Goal: Task Accomplishment & Management: Manage account settings

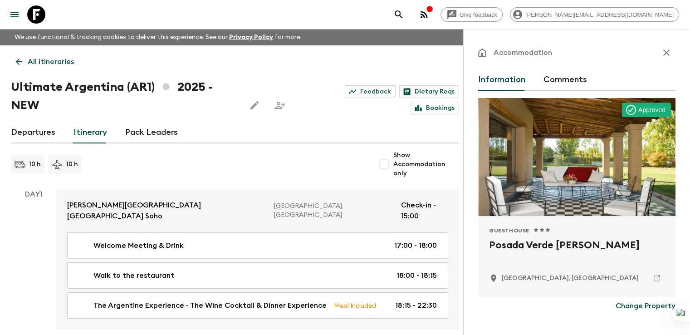
click at [20, 56] on link "All itineraries" at bounding box center [45, 62] width 68 height 18
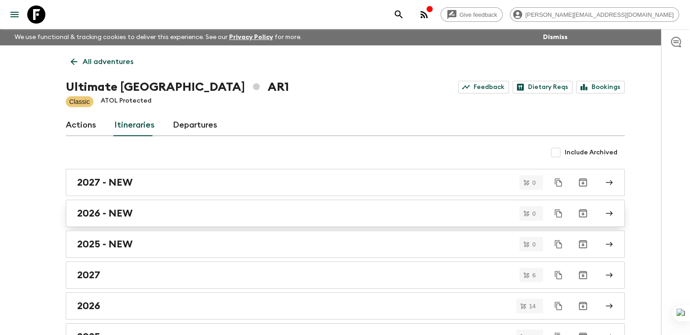
click at [98, 214] on h2 "2026 - NEW" at bounding box center [104, 213] width 55 height 12
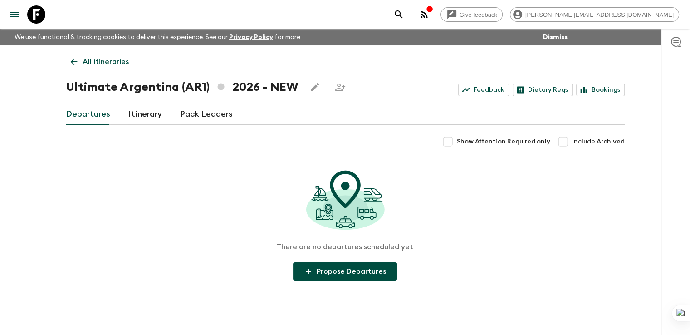
click at [151, 118] on link "Itinerary" at bounding box center [145, 114] width 34 height 22
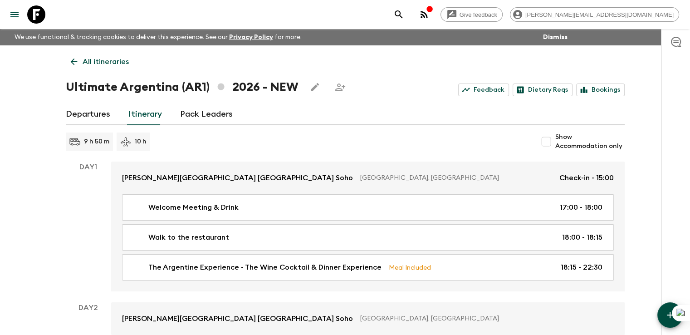
click at [77, 64] on icon at bounding box center [74, 62] width 10 height 10
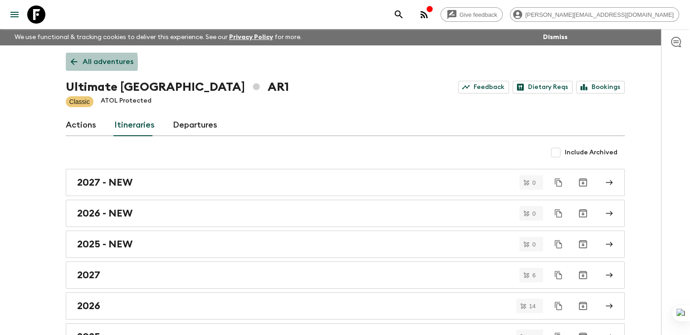
click at [69, 63] on icon at bounding box center [74, 62] width 10 height 10
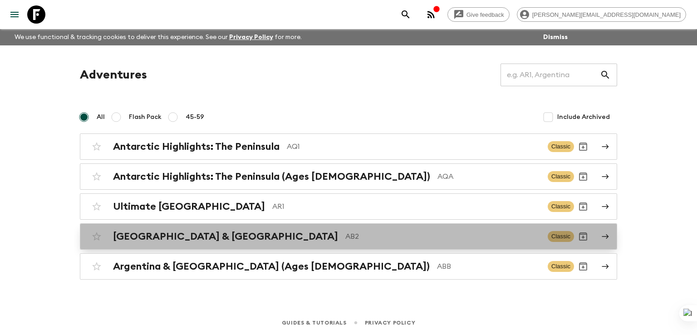
click at [165, 232] on h2 "[GEOGRAPHIC_DATA] & [GEOGRAPHIC_DATA]" at bounding box center [225, 236] width 225 height 12
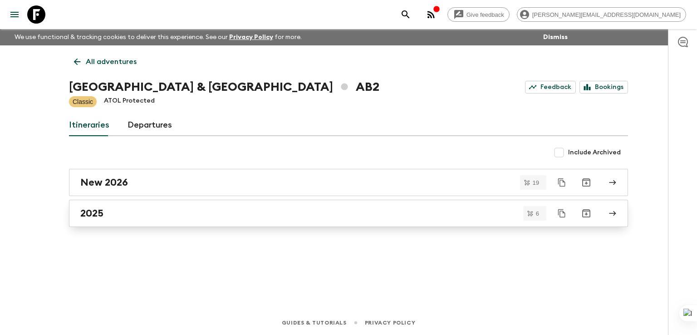
click at [96, 215] on h2 "2025" at bounding box center [91, 213] width 23 height 12
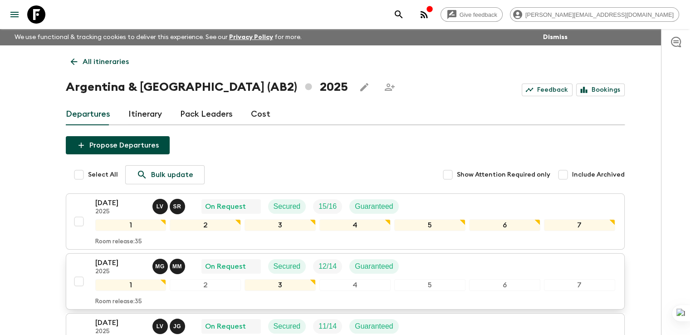
click at [106, 263] on p "18 Oct 2025" at bounding box center [120, 262] width 50 height 11
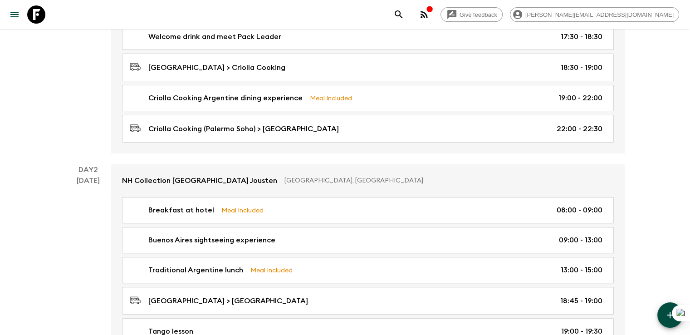
scroll to position [252, 0]
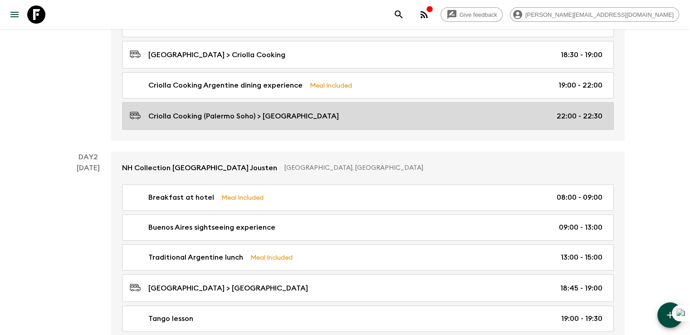
click at [294, 117] on p "Criolla Cooking (Palermo Soho) > Buenos Aires Hotel" at bounding box center [243, 116] width 191 height 11
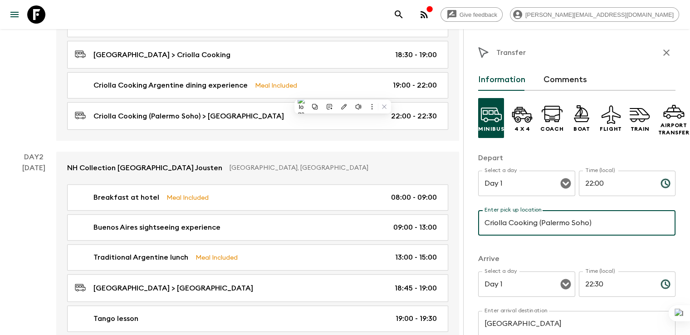
click at [512, 224] on input "Criolla Cooking (Palermo Soho)" at bounding box center [576, 222] width 197 height 25
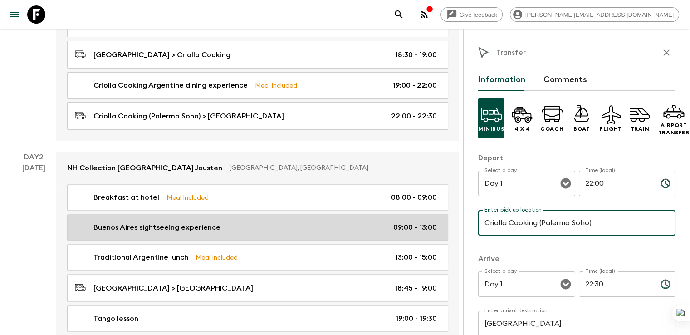
drag, startPoint x: 490, startPoint y: 222, endPoint x: 381, endPoint y: 213, distance: 109.7
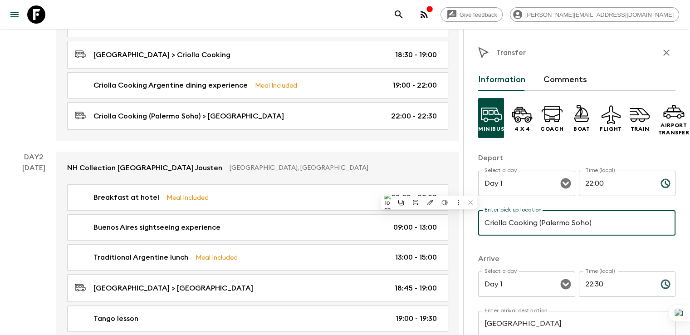
paste input "Eat like a local experience"
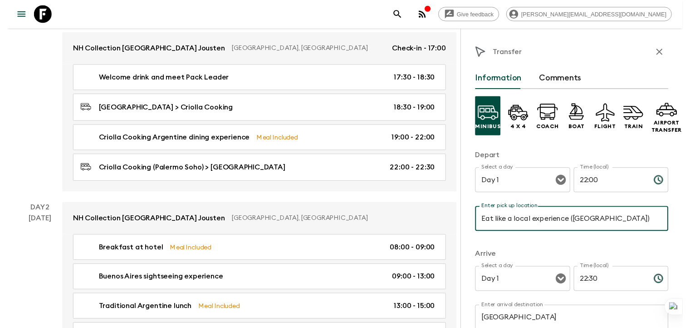
scroll to position [178, 0]
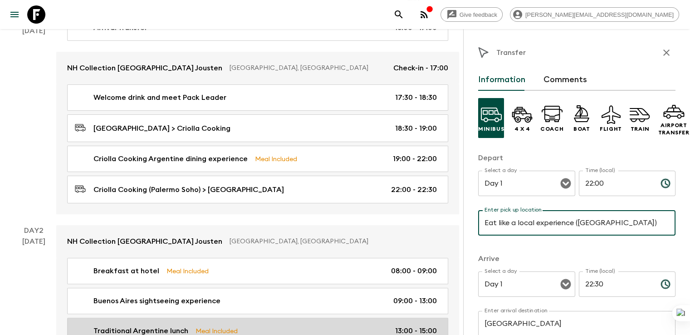
type input "Eat like a local experience (Palermo)"
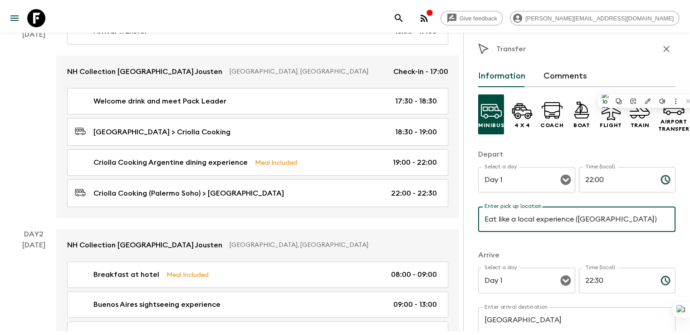
scroll to position [0, 0]
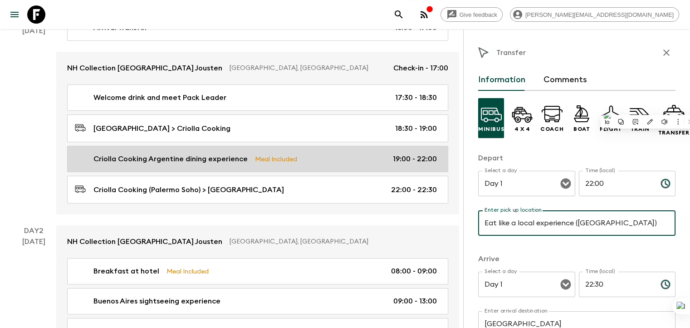
click at [160, 161] on p "Criolla Cooking Argentine dining experience" at bounding box center [170, 158] width 154 height 11
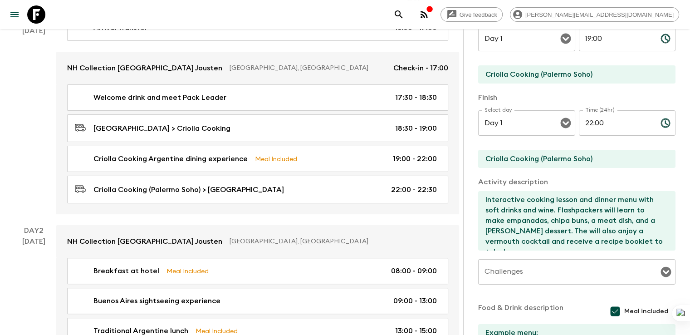
scroll to position [139, 0]
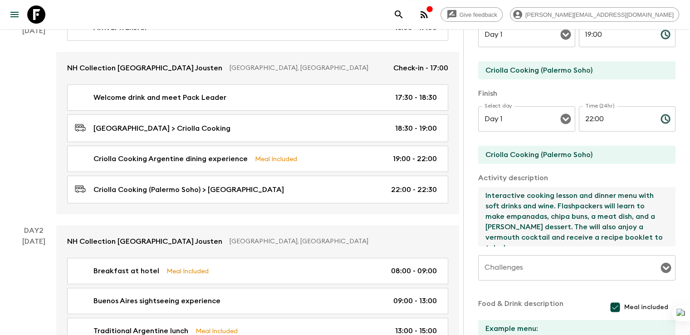
drag, startPoint x: 466, startPoint y: 242, endPoint x: 411, endPoint y: 183, distance: 80.9
paste textarea "Discover the true flavors of Argentina in an evening of local cuisine. Explore …"
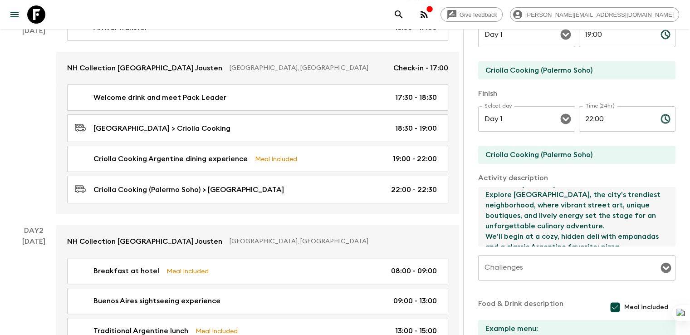
scroll to position [125, 0]
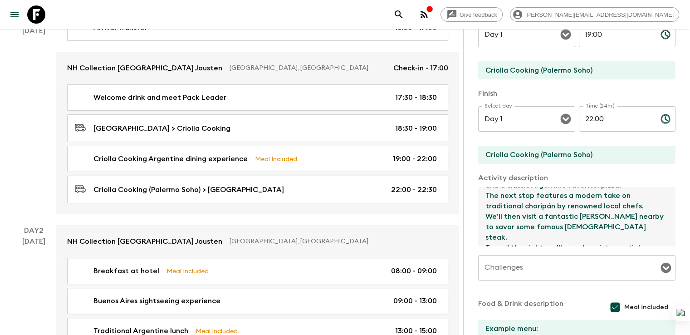
type textarea "Discover the true flavors of Argentina in an evening of local cuisine. Explore …"
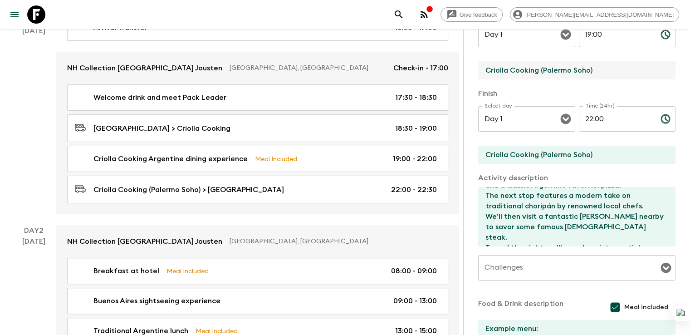
click at [493, 71] on input "Criolla Cooking (Palermo Soho)" at bounding box center [573, 70] width 190 height 18
drag, startPoint x: 493, startPoint y: 71, endPoint x: 418, endPoint y: 67, distance: 75.0
click at [463, 67] on div "Activity Information Comments Activity Title Criolla Cooking Argentine dining e…" at bounding box center [576, 196] width 227 height 335
drag, startPoint x: 529, startPoint y: 71, endPoint x: 432, endPoint y: 71, distance: 97.1
click at [478, 71] on input "Eat like a local experience (Palermo Soho)" at bounding box center [573, 70] width 190 height 18
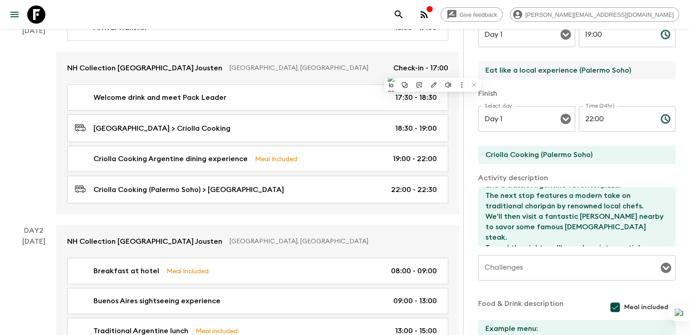
type input "Eat like a local experience (Palermo Soho)"
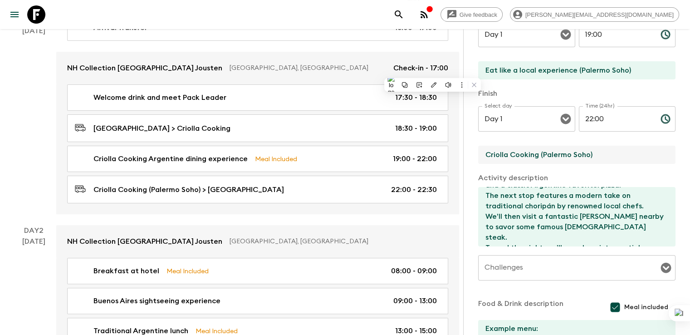
drag, startPoint x: 494, startPoint y: 153, endPoint x: 419, endPoint y: 153, distance: 74.9
click at [463, 153] on div "Activity Information Comments Activity Title Criolla Cooking Argentine dining e…" at bounding box center [576, 196] width 227 height 335
paste input "Eat like a local experience"
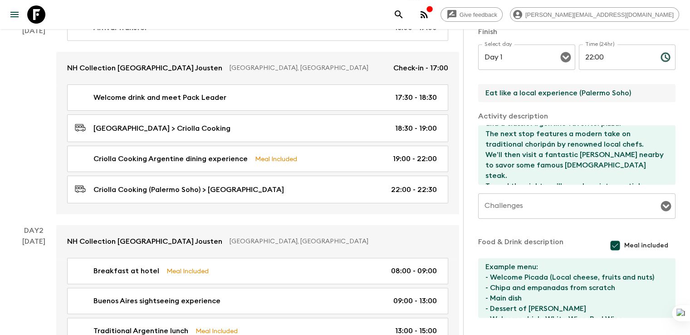
scroll to position [230, 0]
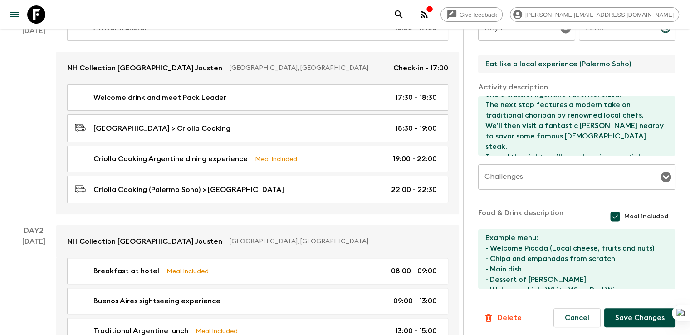
type input "Eat like a local experience (Palermo Soho)"
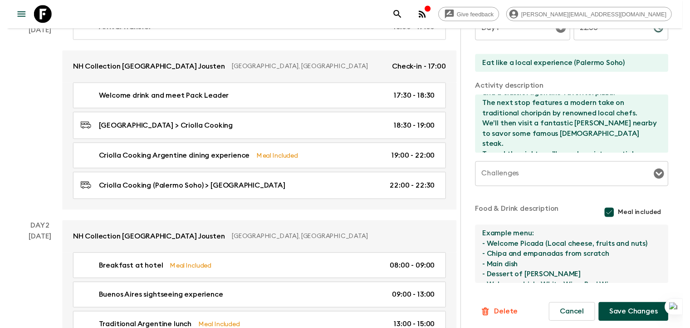
scroll to position [10, 0]
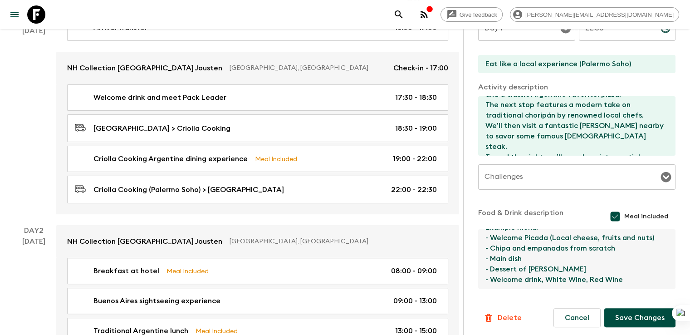
drag, startPoint x: 441, startPoint y: 237, endPoint x: 644, endPoint y: 309, distance: 215.2
click at [644, 309] on form "Activity Title Criolla Cooking Argentine dining experience Start Select a day D…" at bounding box center [576, 94] width 197 height 466
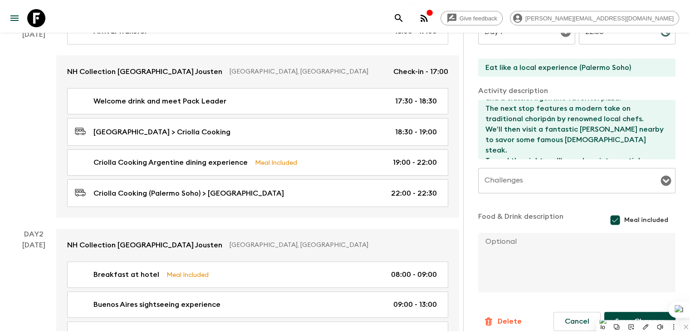
scroll to position [0, 0]
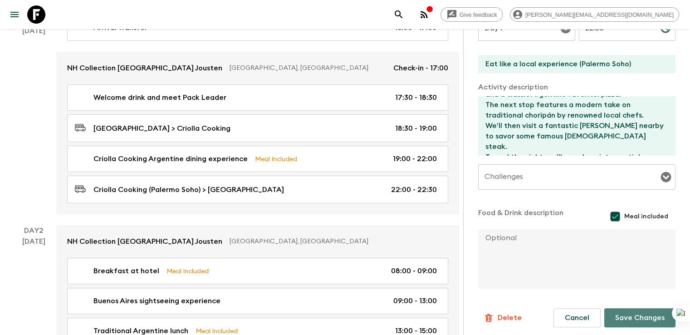
click at [610, 314] on button "Save Changes" at bounding box center [639, 317] width 71 height 19
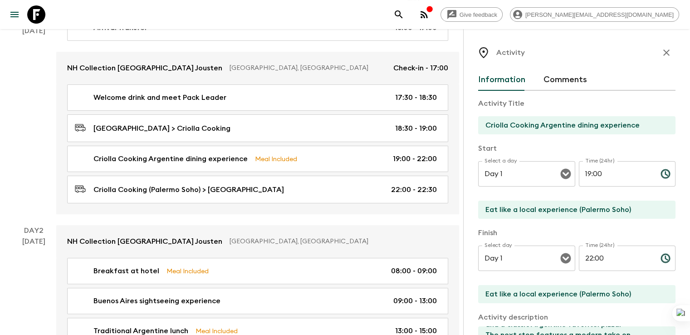
click at [662, 53] on icon "button" at bounding box center [666, 52] width 11 height 11
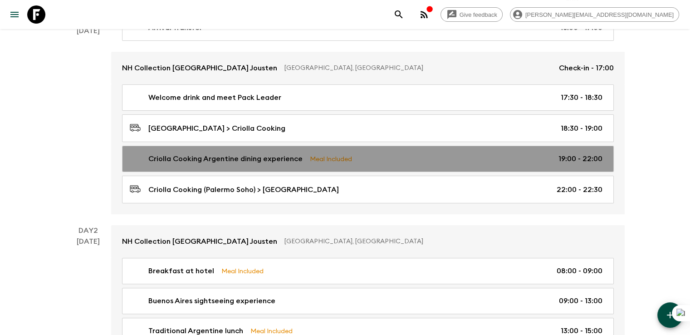
click at [217, 159] on p "Criolla Cooking Argentine dining experience" at bounding box center [225, 158] width 154 height 11
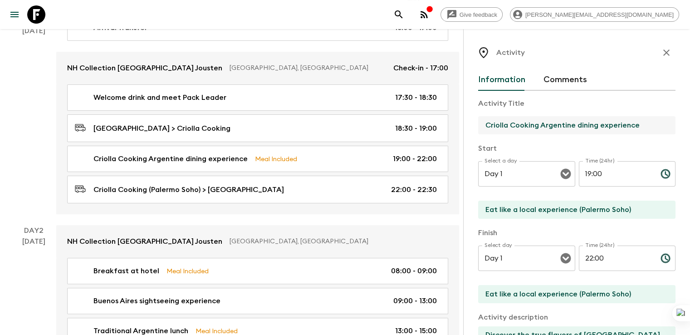
drag, startPoint x: 621, startPoint y: 126, endPoint x: 464, endPoint y: 127, distance: 156.5
click at [478, 127] on input "Criolla Cooking Argentine dining experience" at bounding box center [573, 125] width 190 height 18
click at [517, 213] on input "Eat like a local experience (Palermo Soho)" at bounding box center [573, 210] width 190 height 18
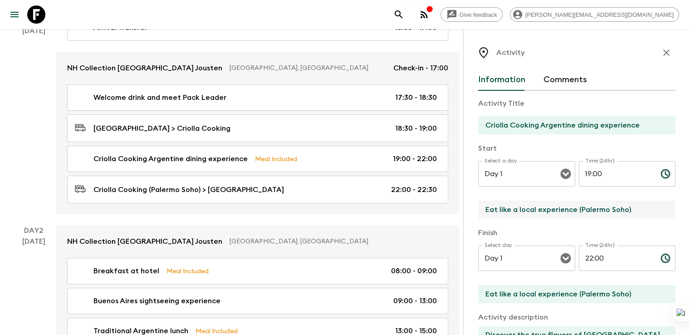
drag, startPoint x: 509, startPoint y: 209, endPoint x: 394, endPoint y: 209, distance: 114.8
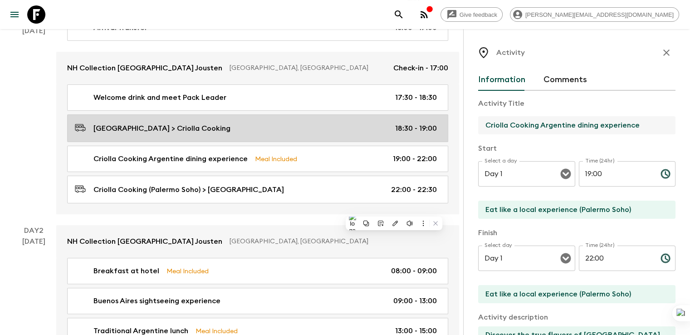
drag, startPoint x: 606, startPoint y: 126, endPoint x: 294, endPoint y: 125, distance: 311.7
paste input "Eat like a local"
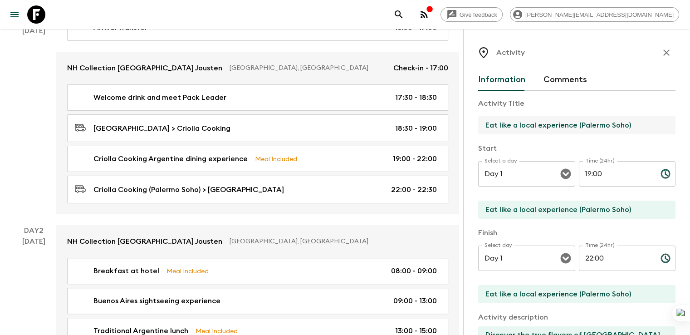
type input "Eat like a local experience (Palermo Soho)"
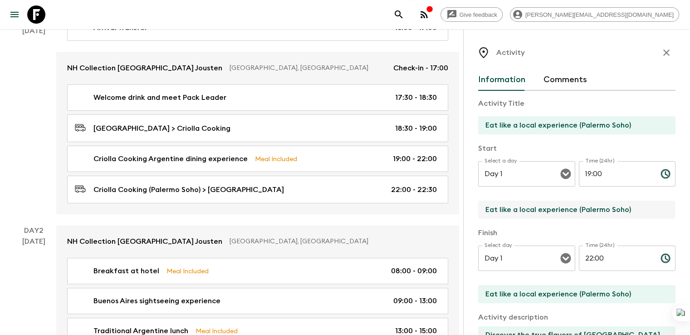
drag, startPoint x: 592, startPoint y: 207, endPoint x: 363, endPoint y: 206, distance: 229.5
type input "Nh Collectio"
type input "Palermo Soho"
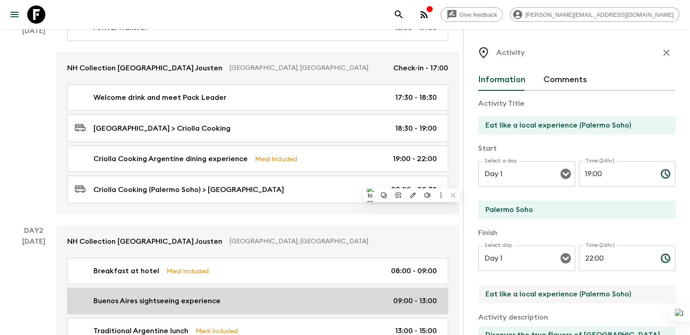
drag, startPoint x: 601, startPoint y: 298, endPoint x: 367, endPoint y: 296, distance: 233.6
paste input "Palermo Soho"
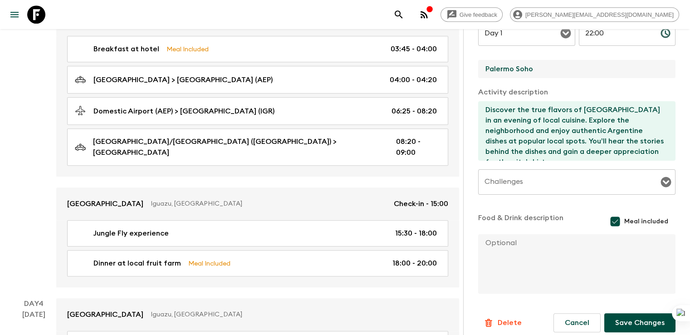
scroll to position [233, 0]
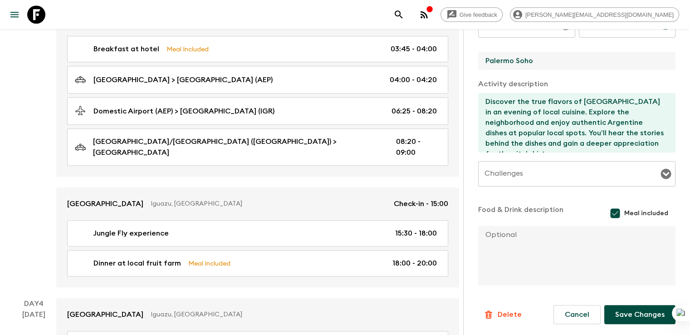
type input "Palermo Soho"
click at [630, 319] on button "Save Changes" at bounding box center [639, 314] width 71 height 19
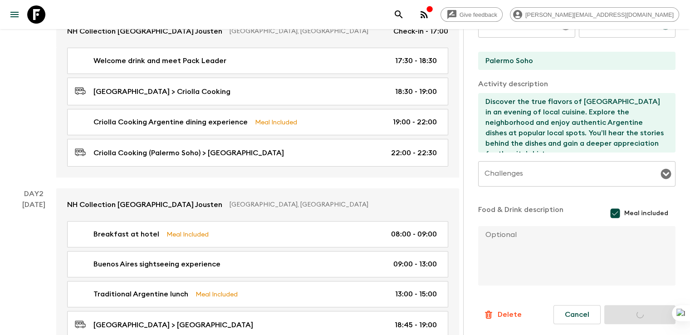
scroll to position [114, 0]
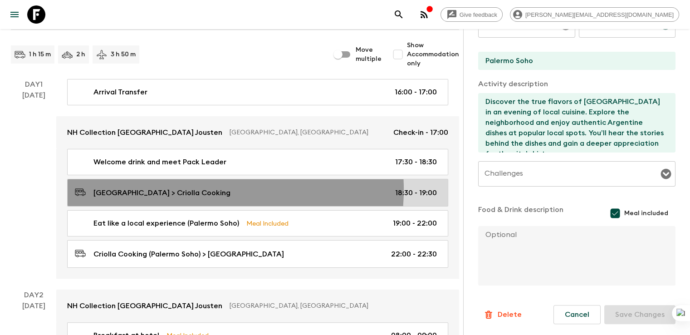
click at [206, 189] on p "Buenos Aires Hotel > Criolla Cooking" at bounding box center [161, 192] width 137 height 11
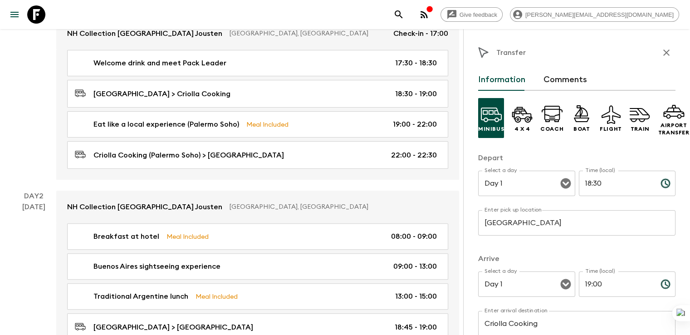
scroll to position [66, 0]
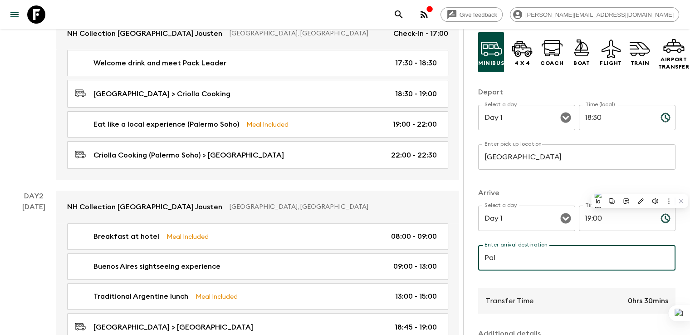
type input "Palermo Soho"
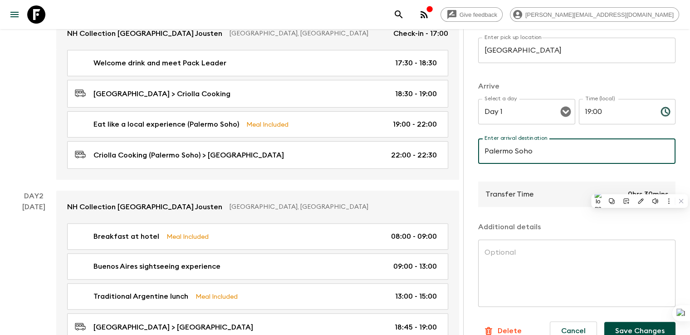
scroll to position [189, 0]
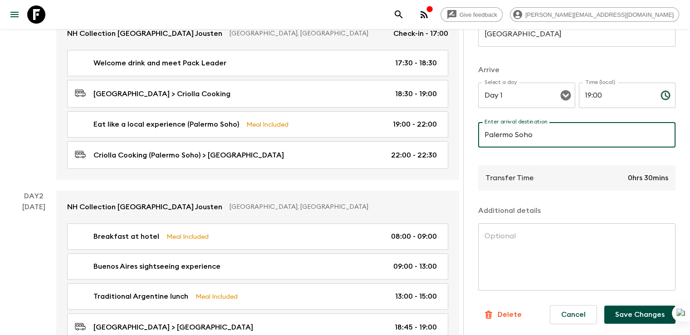
click at [631, 310] on button "Save Changes" at bounding box center [639, 314] width 71 height 18
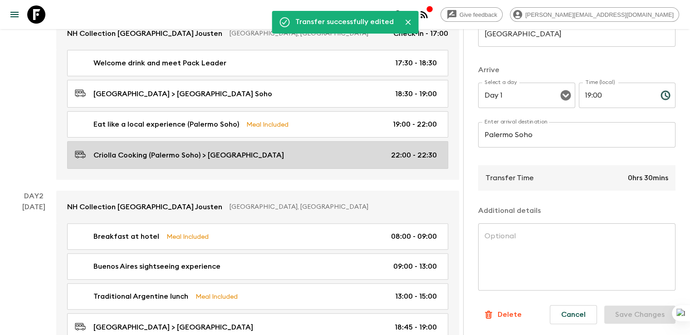
click at [249, 155] on p "Criolla Cooking (Palermo Soho) > Buenos Aires Hotel" at bounding box center [188, 155] width 191 height 11
type input "Criolla Cooking (Palermo Soho)"
type input "Buenos Aires Hotel"
type input "22:00"
type input "22:30"
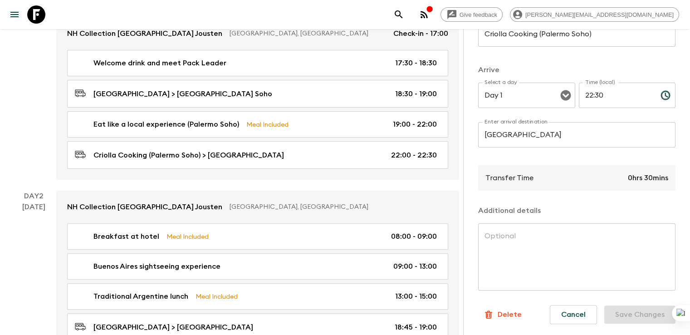
click at [498, 33] on input "Criolla Cooking (Palermo Soho)" at bounding box center [576, 33] width 197 height 25
click at [497, 33] on input "Criolla Cooking (Palermo Soho)" at bounding box center [576, 33] width 197 height 25
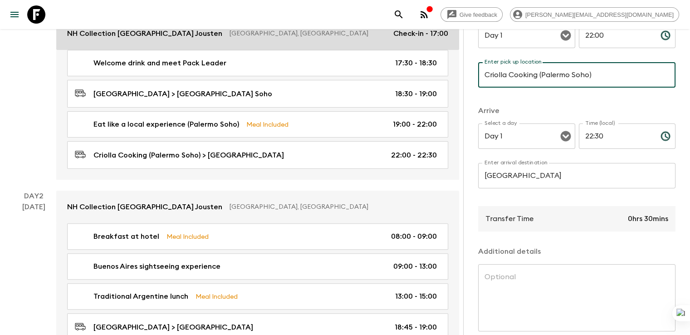
scroll to position [113, 0]
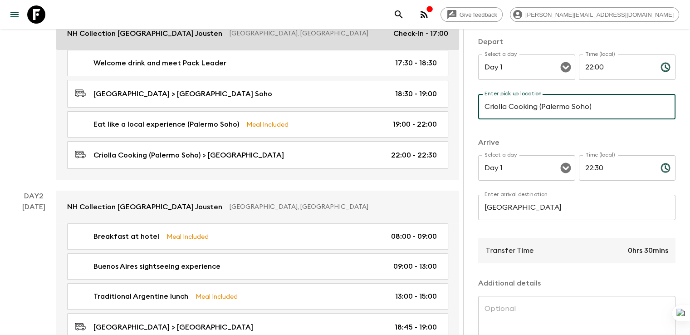
drag, startPoint x: 495, startPoint y: 33, endPoint x: 413, endPoint y: 33, distance: 82.1
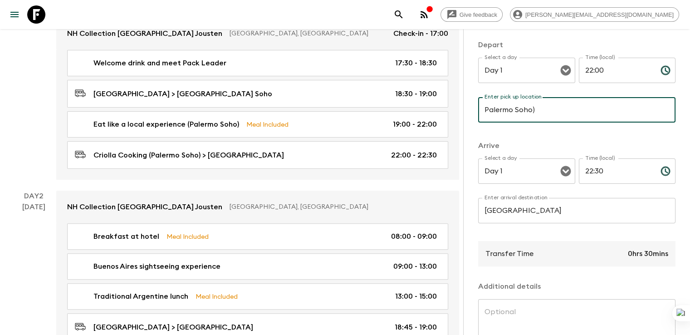
click at [496, 110] on input "Palermo Soho)" at bounding box center [576, 109] width 197 height 25
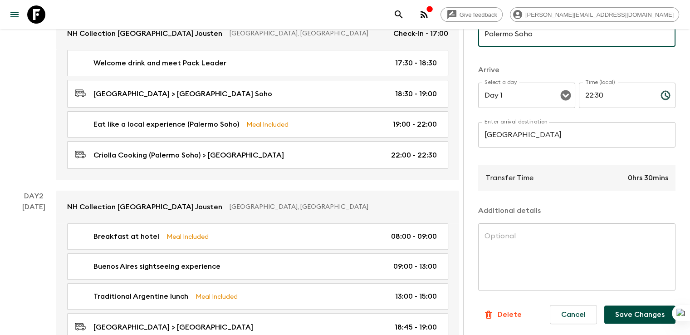
type input "Palermo Soho"
click at [641, 316] on button "Save Changes" at bounding box center [639, 314] width 71 height 18
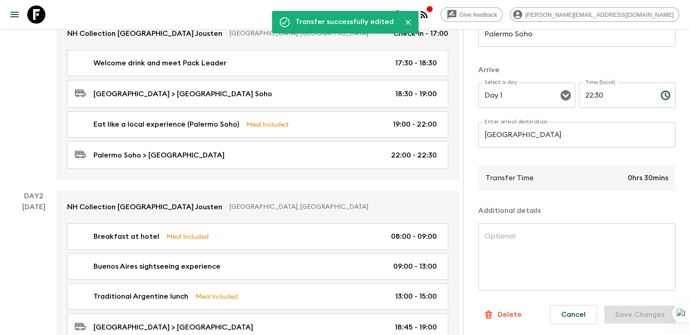
click at [219, 178] on div "Welcome drink and meet Pack Leader 17:30 - 18:30 Buenos Aires Hotel > Palermo S…" at bounding box center [257, 115] width 403 height 130
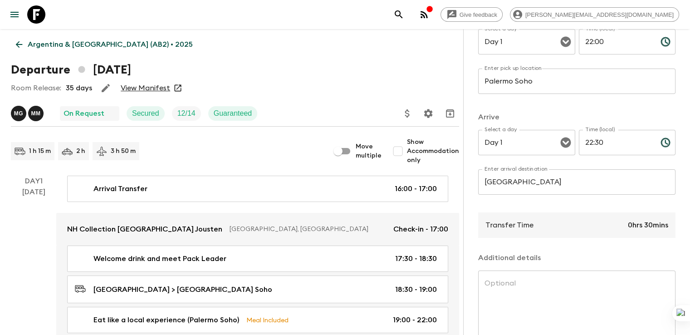
scroll to position [0, 0]
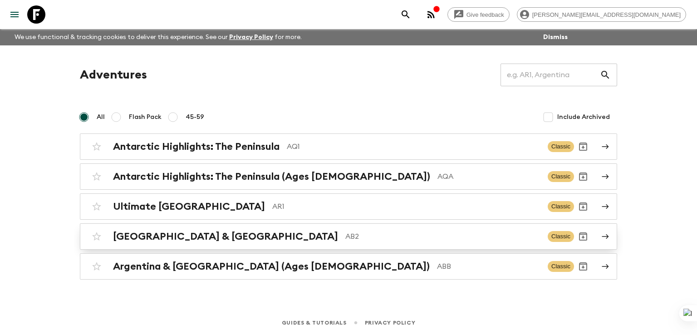
click at [154, 235] on h2 "[GEOGRAPHIC_DATA] & [GEOGRAPHIC_DATA]" at bounding box center [225, 236] width 225 height 12
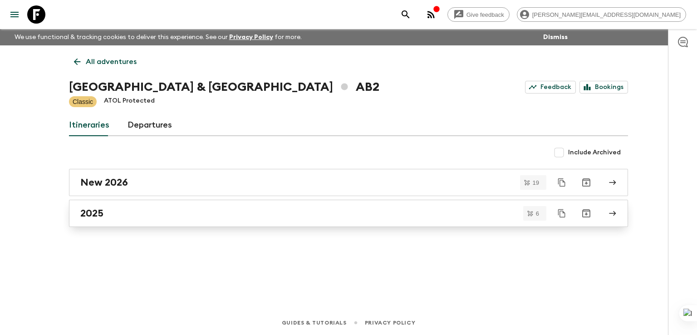
click at [100, 215] on h2 "2025" at bounding box center [91, 213] width 23 height 12
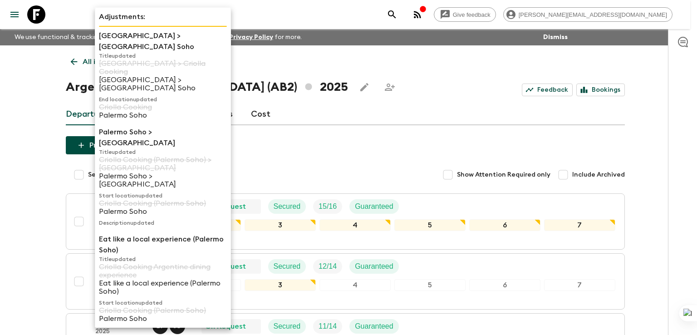
click at [111, 306] on p "Criolla Cooking (Palermo Soho)" at bounding box center [163, 310] width 128 height 8
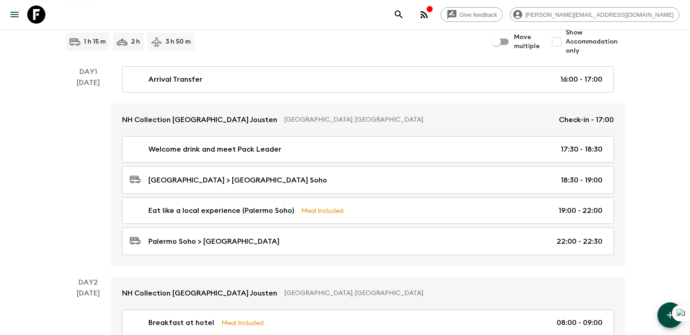
scroll to position [149, 0]
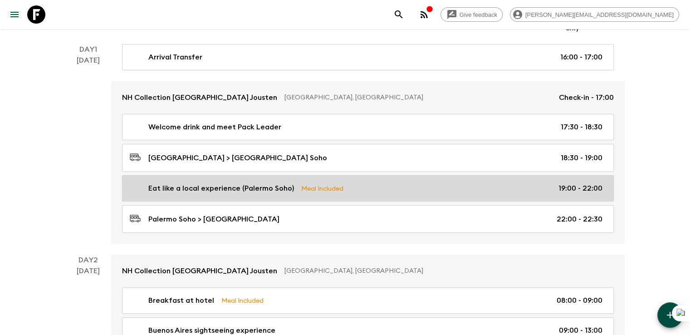
click at [203, 187] on p "Eat like a local experience (Palermo Soho)" at bounding box center [221, 188] width 146 height 11
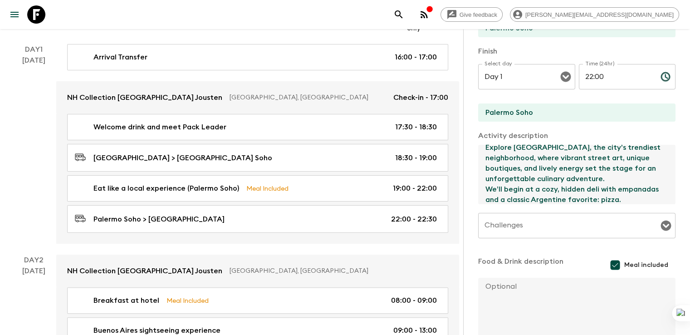
scroll to position [125, 0]
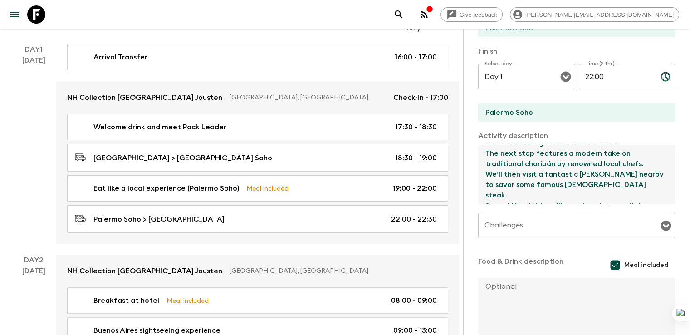
drag, startPoint x: 439, startPoint y: 155, endPoint x: 494, endPoint y: 218, distance: 83.9
click at [494, 218] on div "Activity Title Eat like a local experience (Palermo Soho) Start Select a day Da…" at bounding box center [576, 123] width 197 height 429
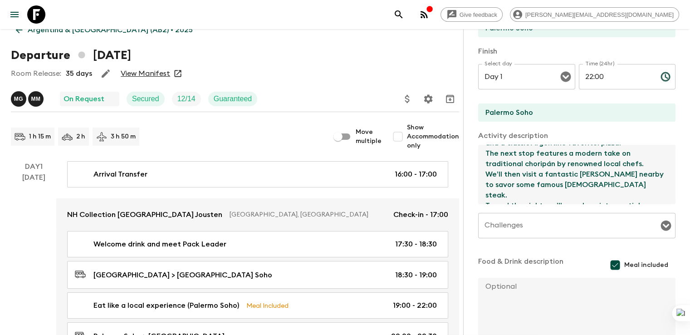
scroll to position [0, 0]
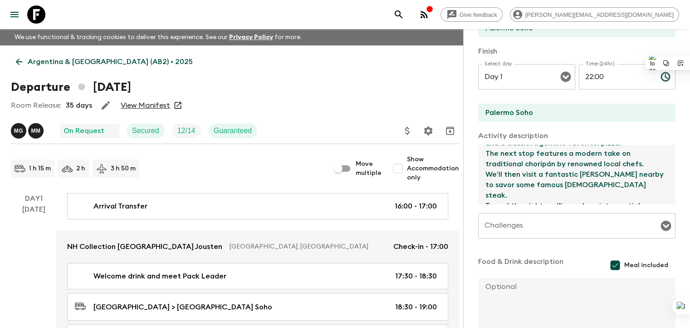
click at [29, 59] on p "Argentina & Brazil (AB2) • 2025" at bounding box center [110, 61] width 165 height 11
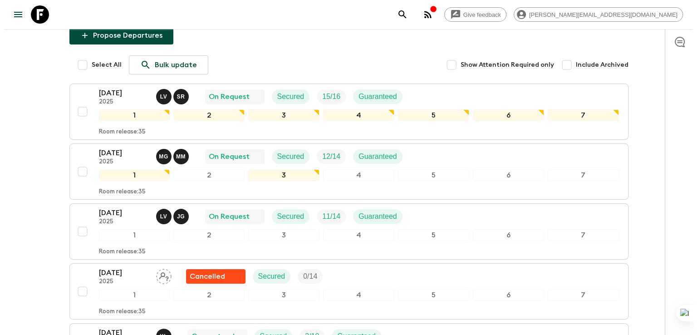
scroll to position [125, 0]
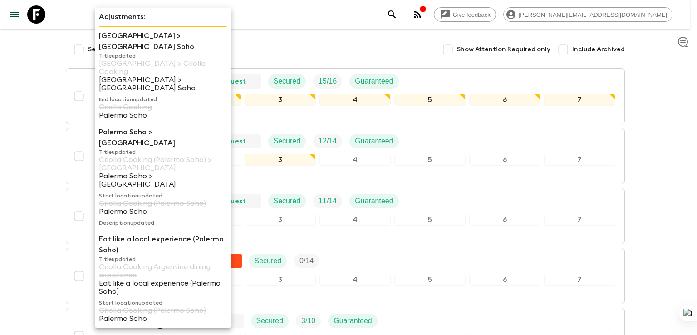
click at [120, 234] on p "Eat like a local experience (Palermo Soho)" at bounding box center [163, 245] width 128 height 22
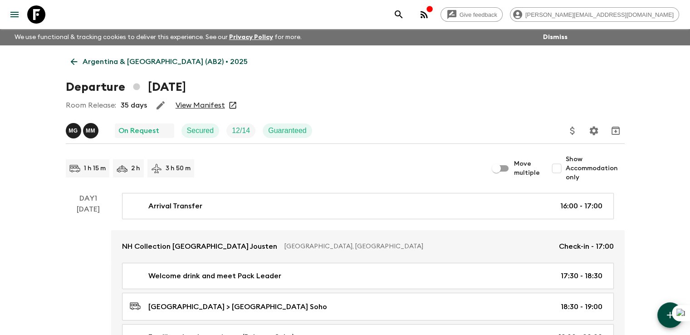
click at [74, 61] on icon at bounding box center [74, 62] width 10 height 10
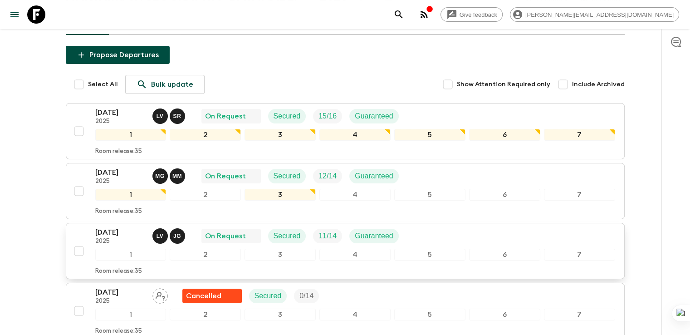
scroll to position [91, 0]
click at [116, 231] on p "22 Nov 2025" at bounding box center [120, 231] width 50 height 11
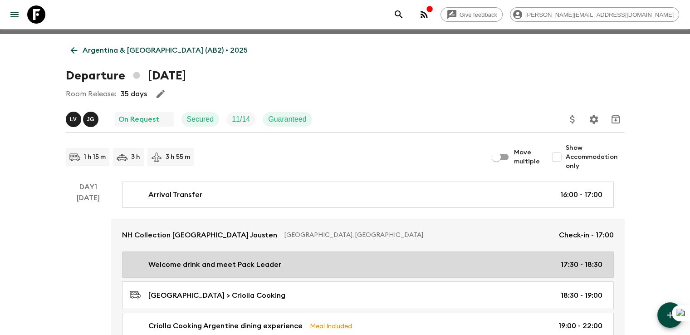
scroll to position [45, 0]
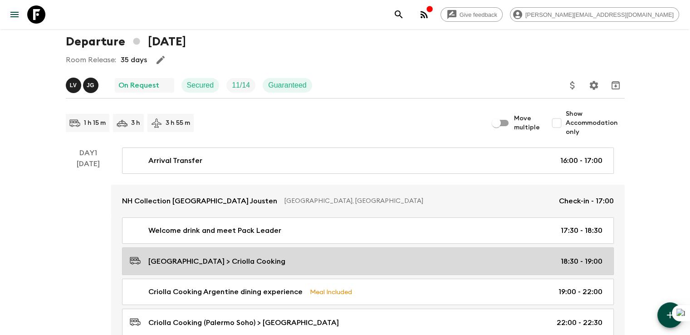
click at [221, 260] on p "Buenos Aires Hotel > Criolla Cooking" at bounding box center [216, 261] width 137 height 11
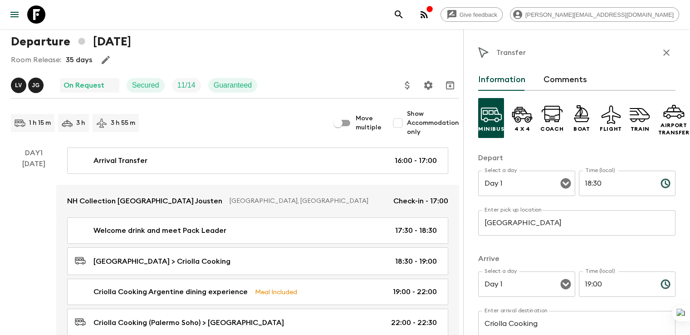
click at [497, 322] on input "Criolla Cooking" at bounding box center [576, 323] width 197 height 25
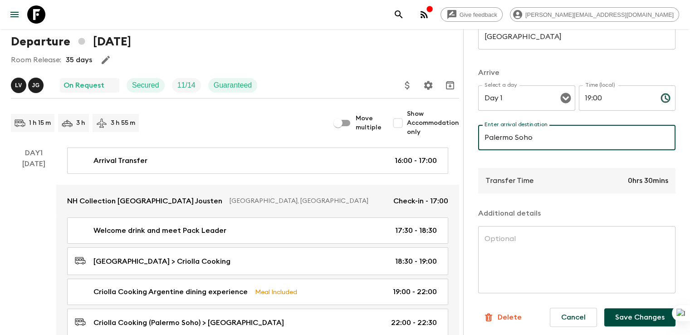
scroll to position [189, 0]
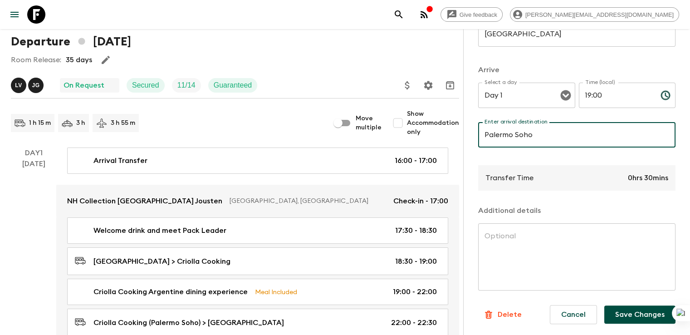
type input "Palermo Soho"
click at [627, 317] on button "Save Changes" at bounding box center [639, 314] width 71 height 18
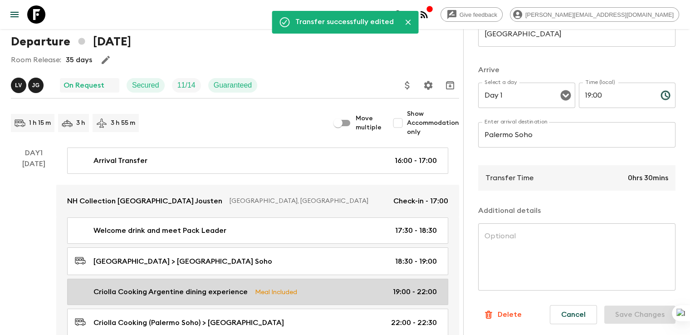
click at [166, 291] on p "Criolla Cooking Argentine dining experience" at bounding box center [170, 291] width 154 height 11
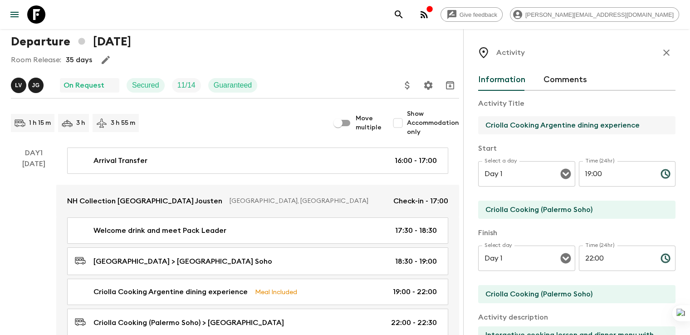
drag, startPoint x: 594, startPoint y: 124, endPoint x: 400, endPoint y: 124, distance: 194.2
click at [568, 125] on input "Criolla Cooking Argentine dining experience" at bounding box center [573, 125] width 190 height 18
drag, startPoint x: 551, startPoint y: 127, endPoint x: 369, endPoint y: 127, distance: 181.5
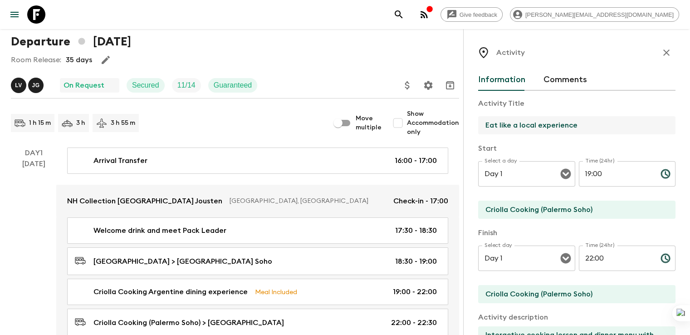
type input "Eat like a local experience"
click at [494, 209] on input "Criolla Cooking (Palermo Soho)" at bounding box center [573, 210] width 190 height 18
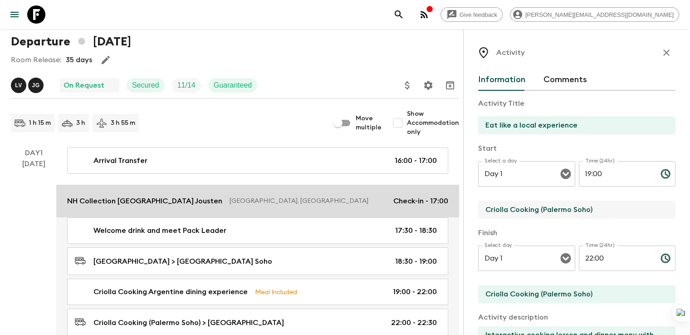
drag, startPoint x: 494, startPoint y: 213, endPoint x: 389, endPoint y: 213, distance: 105.2
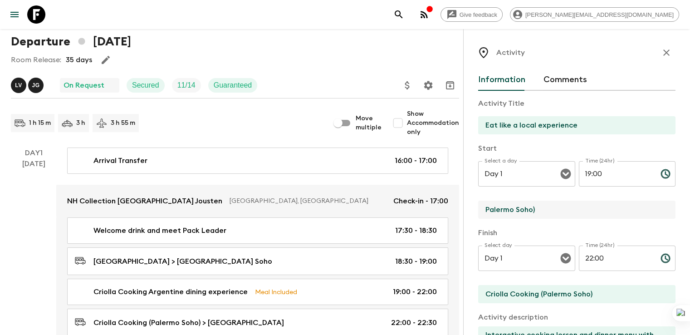
click at [506, 209] on input "Palermo Soho)" at bounding box center [573, 210] width 190 height 18
type input "Palermo Soho"
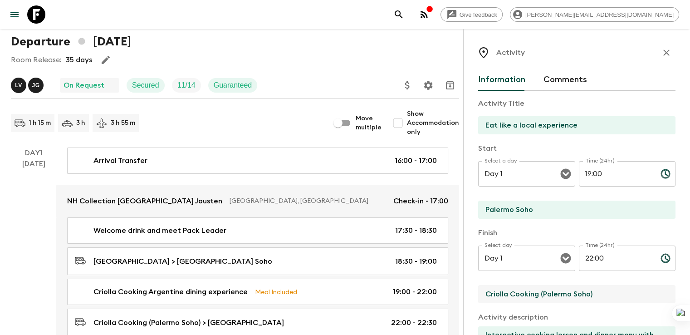
drag, startPoint x: 494, startPoint y: 294, endPoint x: 506, endPoint y: 294, distance: 11.8
click at [494, 294] on input "Criolla Cooking (Palermo Soho)" at bounding box center [573, 294] width 190 height 18
click at [495, 294] on input "Criolla Cooking (Palermo Soho)" at bounding box center [573, 294] width 190 height 18
click at [497, 294] on input "Criolla Cooking (Palermo Soho)" at bounding box center [573, 294] width 190 height 18
click at [523, 294] on input "Palermo Soho)" at bounding box center [573, 294] width 190 height 18
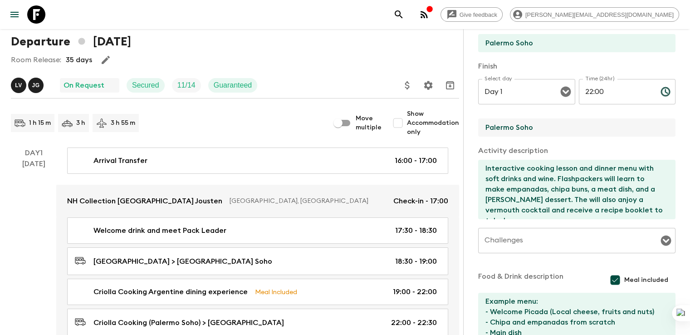
scroll to position [181, 0]
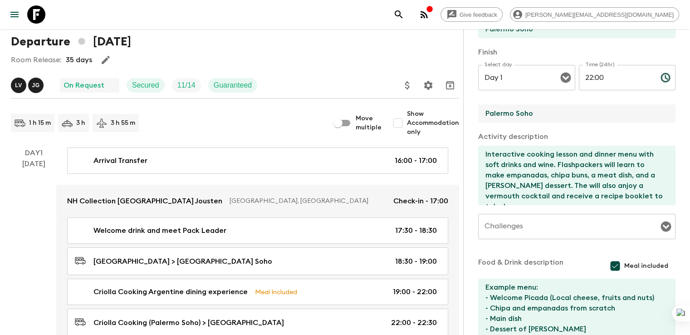
type input "Palermo Soho"
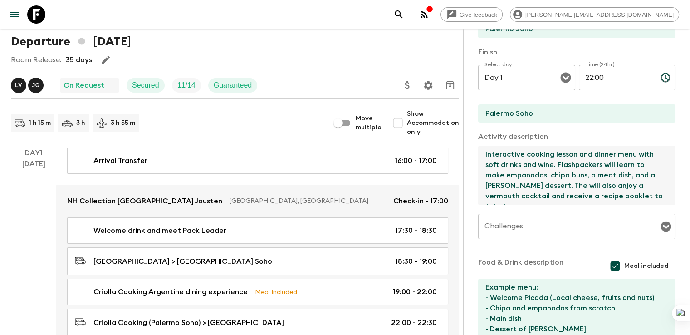
drag, startPoint x: 474, startPoint y: 201, endPoint x: 400, endPoint y: 137, distance: 98.1
paste textarea "Discover the true flavors of Argentina in an evening of local cuisine. Explore …"
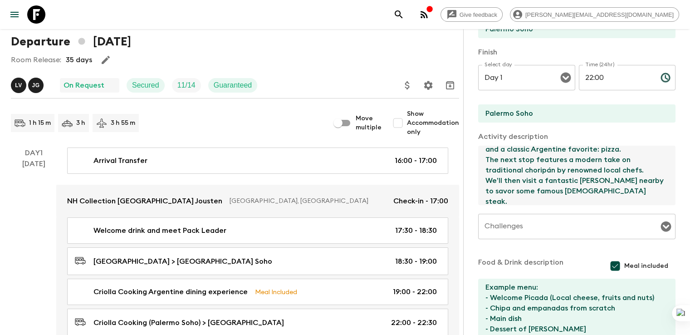
type textarea "Discover the true flavors of Argentina in an evening of local cuisine. Explore …"
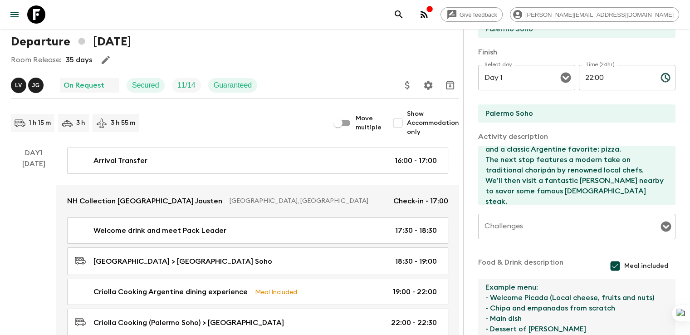
scroll to position [10, 0]
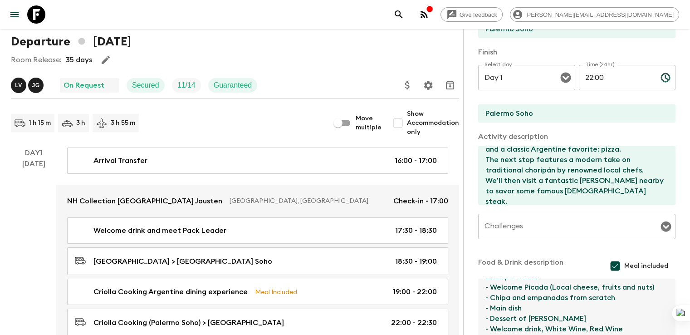
drag, startPoint x: 441, startPoint y: 288, endPoint x: 664, endPoint y: 352, distance: 231.7
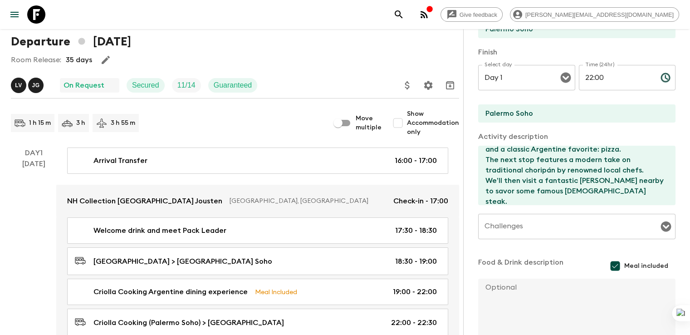
scroll to position [233, 0]
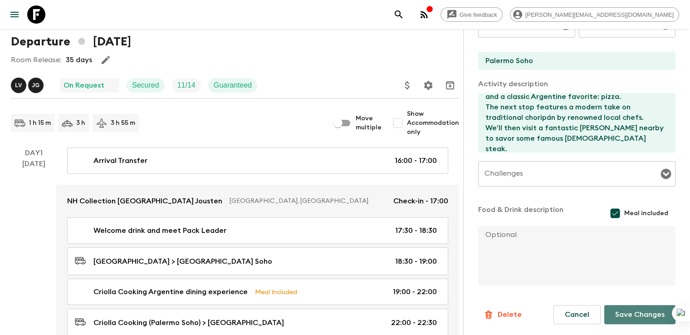
click at [636, 314] on button "Save Changes" at bounding box center [639, 314] width 71 height 19
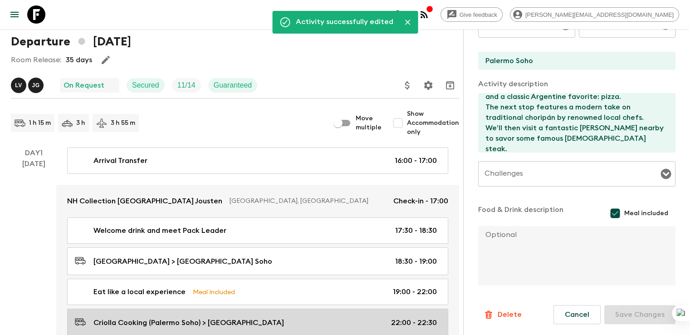
drag, startPoint x: 201, startPoint y: 322, endPoint x: 221, endPoint y: 317, distance: 20.5
click at [201, 322] on p "Criolla Cooking (Palermo Soho) > Buenos Aires Hotel" at bounding box center [188, 322] width 191 height 11
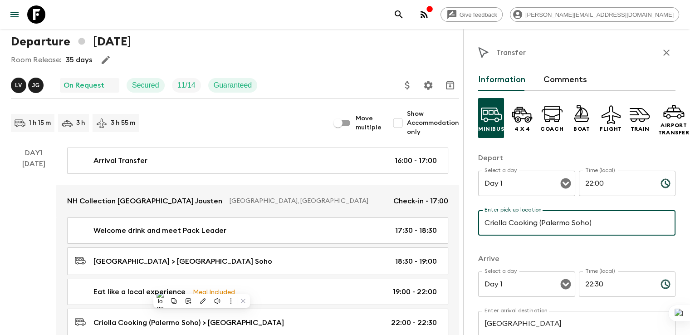
click at [494, 222] on input "Criolla Cooking (Palermo Soho)" at bounding box center [576, 222] width 197 height 25
click at [494, 218] on input "Criolla Cooking (Palermo Soho)" at bounding box center [576, 222] width 197 height 25
click at [496, 221] on input "Criolla Cooking (Palermo Soho)" at bounding box center [576, 222] width 197 height 25
click at [531, 223] on input "Palermo Soho)" at bounding box center [576, 222] width 197 height 25
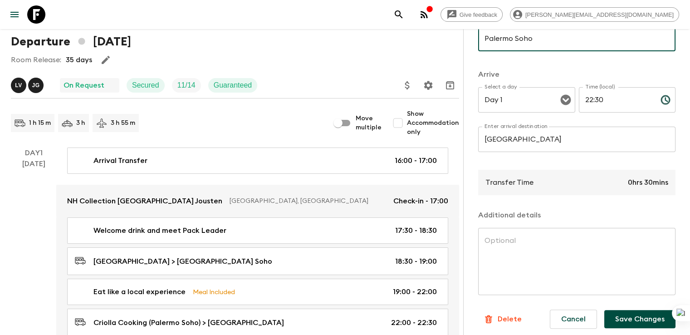
scroll to position [189, 0]
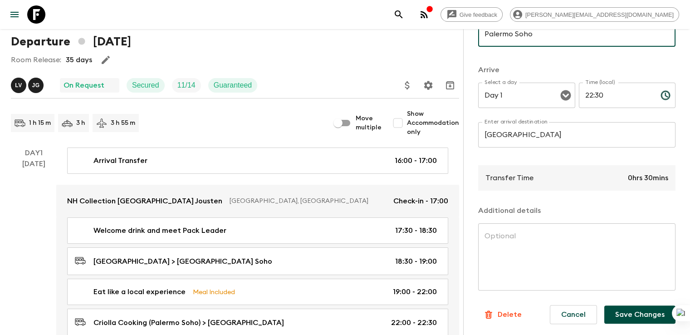
type input "Palermo Soho"
click at [648, 313] on button "Save Changes" at bounding box center [639, 314] width 71 height 18
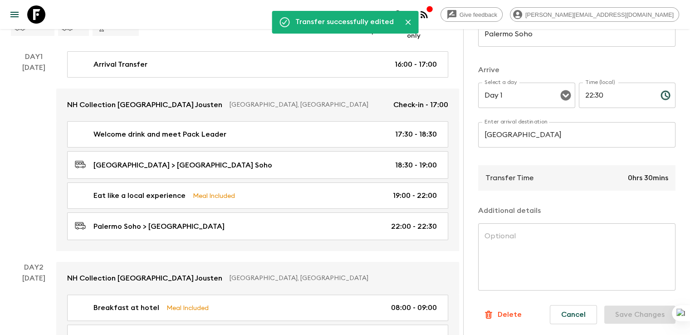
scroll to position [0, 0]
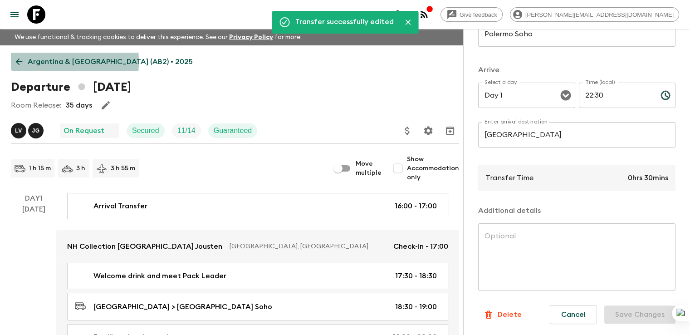
click at [20, 62] on icon at bounding box center [19, 62] width 7 height 7
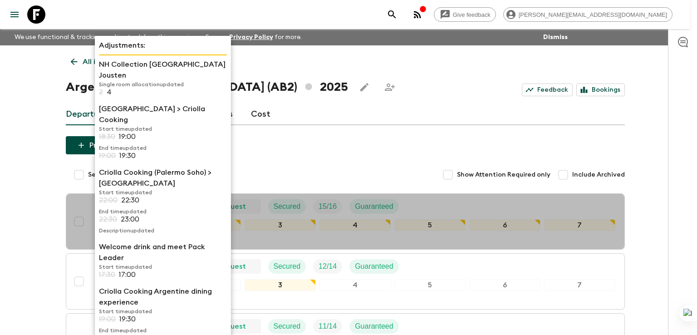
click at [111, 286] on p "Criolla Cooking Argentine dining experience" at bounding box center [163, 297] width 128 height 22
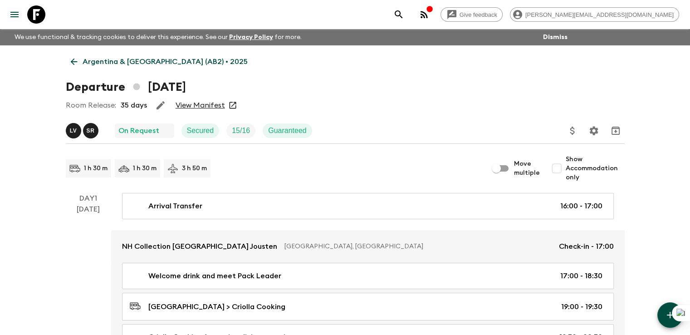
click at [78, 59] on icon at bounding box center [74, 62] width 10 height 10
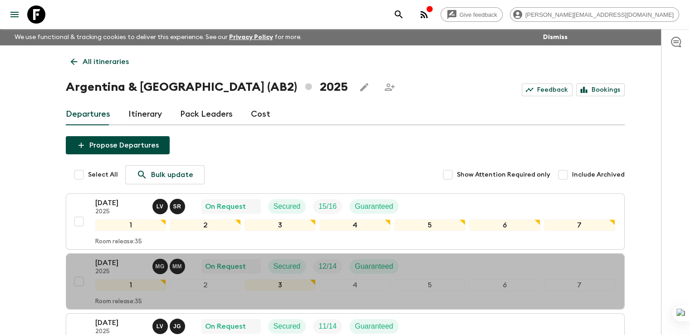
click at [98, 265] on p "18 Oct 2025" at bounding box center [120, 262] width 50 height 11
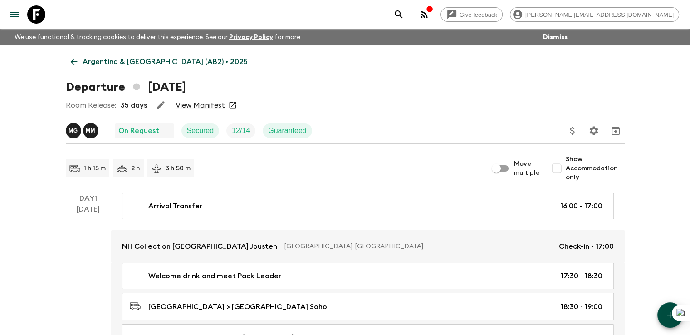
click at [74, 62] on icon at bounding box center [73, 62] width 7 height 7
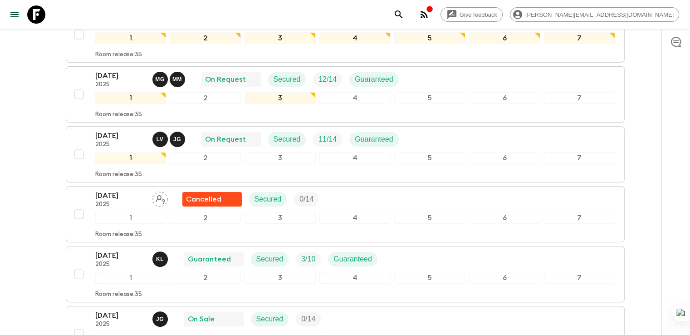
scroll to position [188, 0]
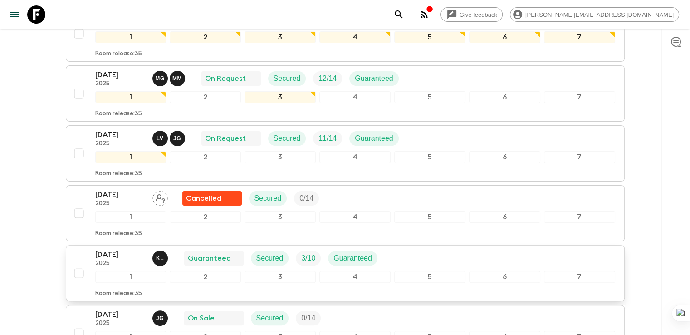
click at [108, 250] on p "20 Dec 2025" at bounding box center [120, 254] width 50 height 11
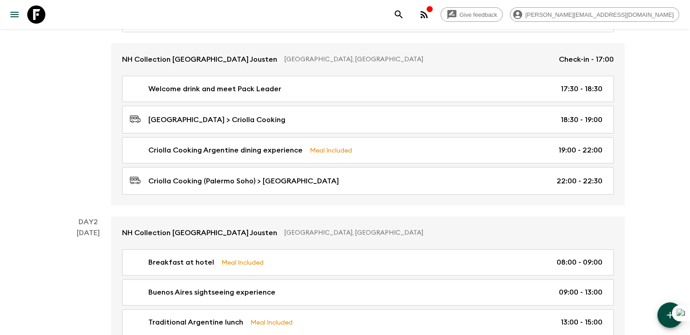
scroll to position [174, 0]
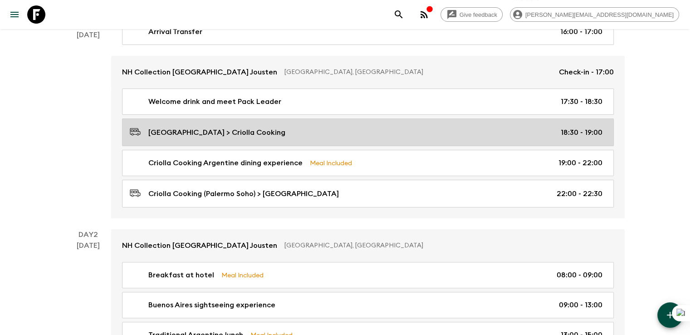
click at [198, 131] on p "Buenos Aires Hotel > Criolla Cooking" at bounding box center [216, 132] width 137 height 11
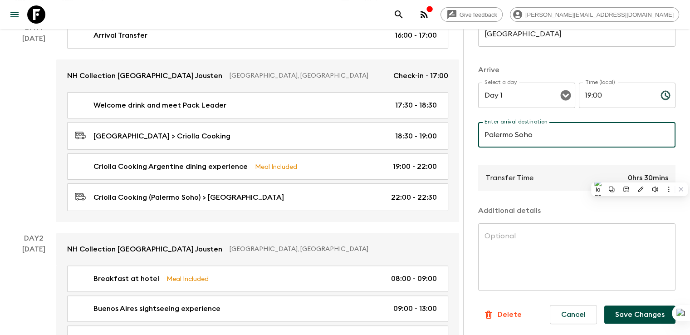
scroll to position [174, 0]
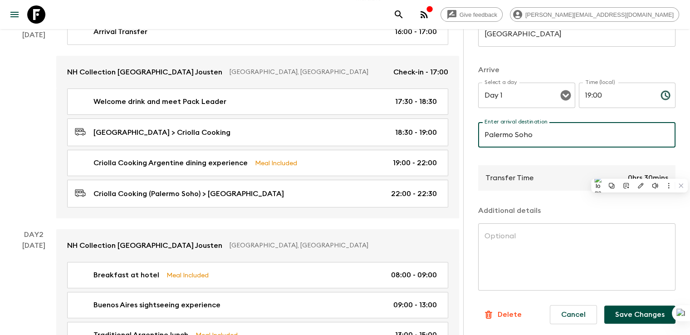
type input "Palermo Soho"
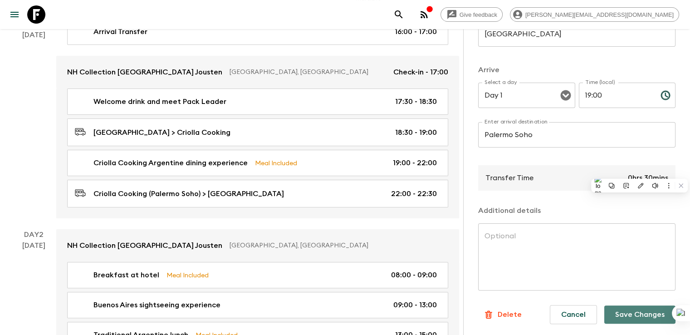
click at [632, 307] on button "Save Changes" at bounding box center [639, 314] width 71 height 18
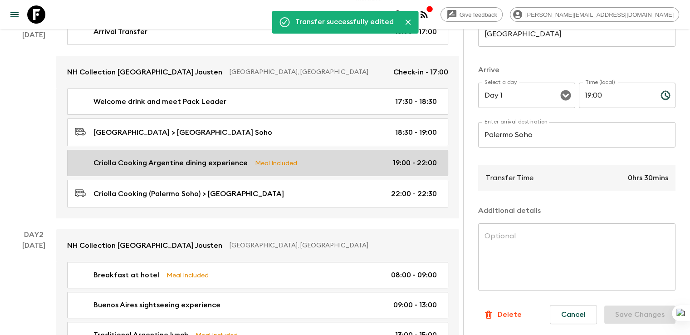
click at [177, 160] on p "Criolla Cooking Argentine dining experience" at bounding box center [170, 162] width 154 height 11
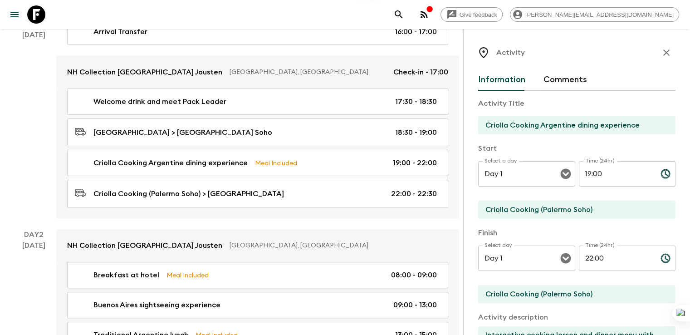
click at [478, 129] on input "Criolla Cooking Argentine dining experience" at bounding box center [573, 125] width 190 height 18
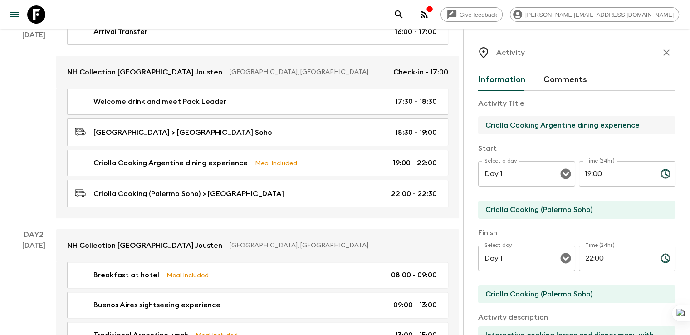
drag, startPoint x: 553, startPoint y: 126, endPoint x: 358, endPoint y: 117, distance: 194.8
type input "Eat like a local experience"
click at [498, 208] on input "Criolla Cooking (Palermo Soho)" at bounding box center [573, 210] width 190 height 18
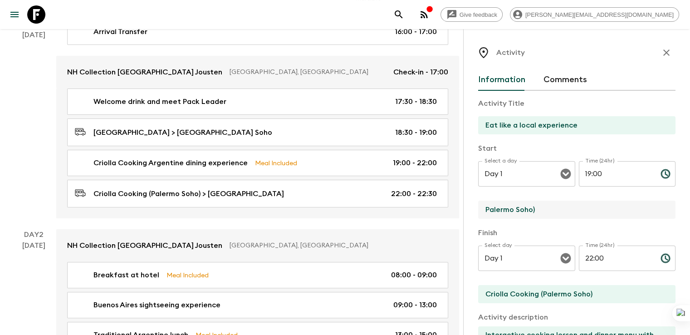
click at [557, 210] on input "Palermo Soho)" at bounding box center [573, 210] width 190 height 18
type input "Palermo Soho"
click at [563, 293] on input "Criolla Cooking (Palermo Soho)" at bounding box center [573, 294] width 190 height 18
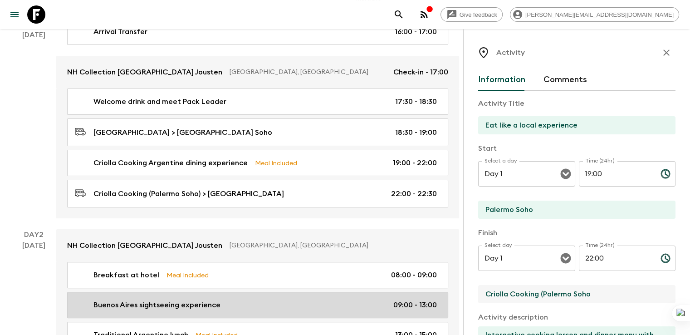
drag, startPoint x: 495, startPoint y: 294, endPoint x: 350, endPoint y: 292, distance: 145.2
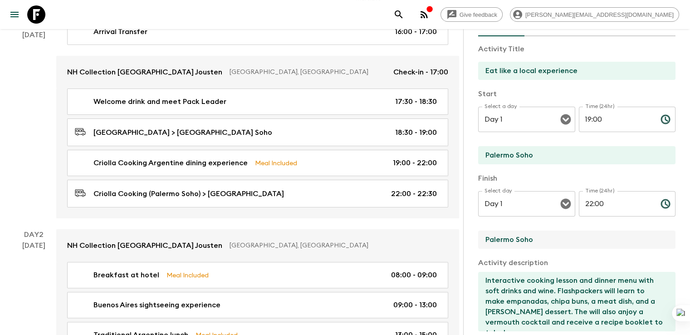
scroll to position [136, 0]
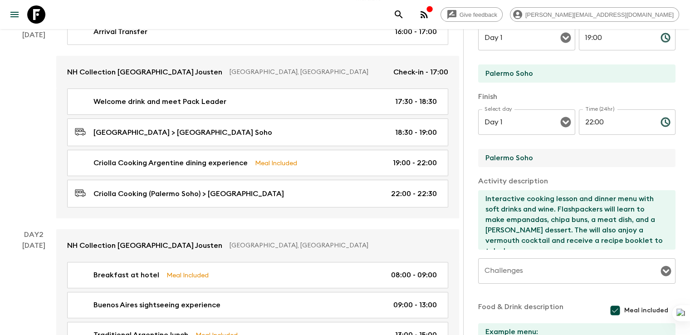
type input "Palermo Soho"
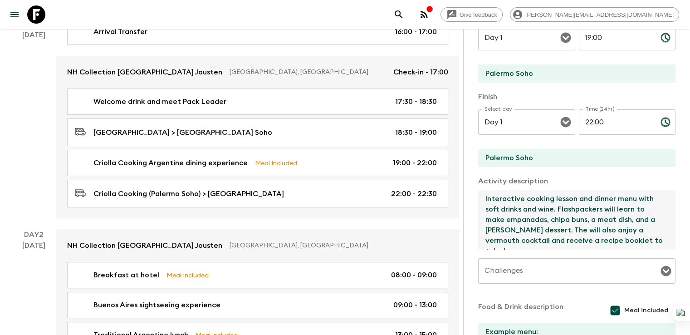
drag, startPoint x: 440, startPoint y: 196, endPoint x: 467, endPoint y: 273, distance: 81.5
click at [478, 273] on div "Activity Title Eat like a local experience Start Select a day Day 1 Select a da…" at bounding box center [576, 169] width 197 height 429
paste textarea "Discover the true flavors of Argentina in an evening of local cuisine. Explore …"
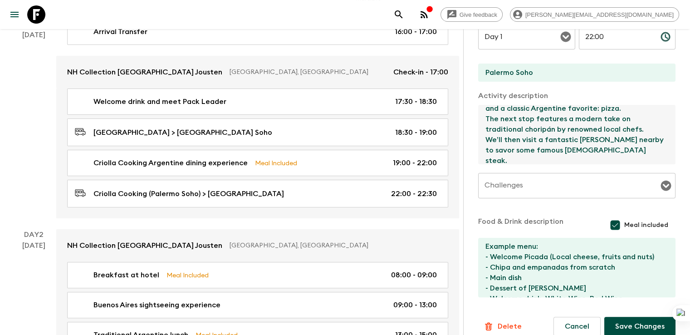
scroll to position [227, 0]
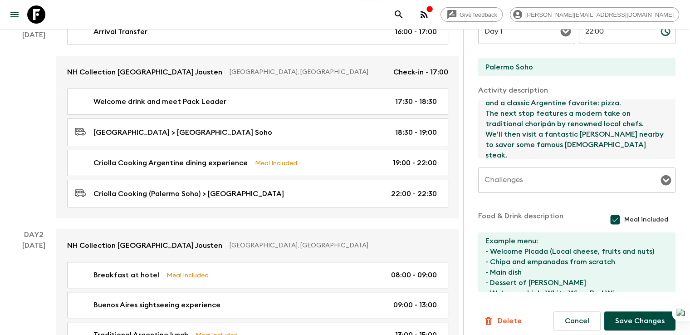
type textarea "Discover the true flavors of Argentina in an evening of local cuisine. Explore …"
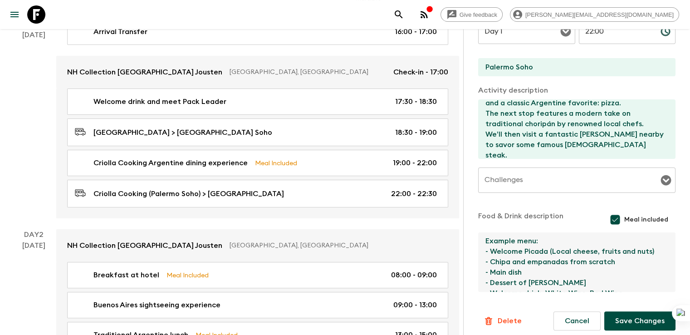
scroll to position [10, 0]
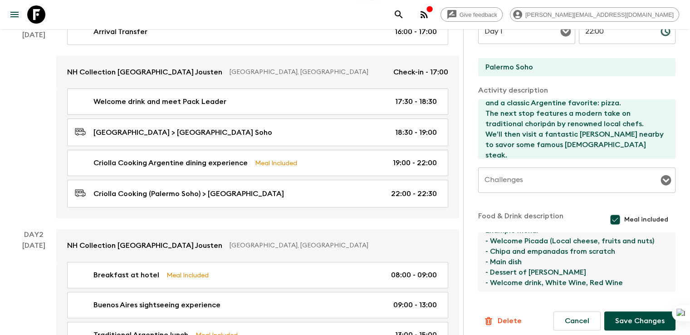
drag, startPoint x: 439, startPoint y: 242, endPoint x: 684, endPoint y: 351, distance: 267.8
paste textarea "Discover the true flavors of Argentina in an evening of local cuisine. Explore …"
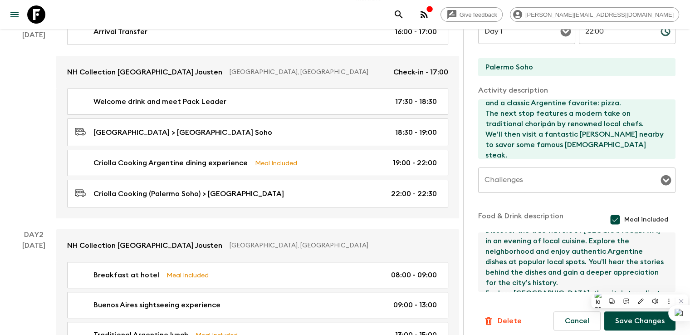
scroll to position [120, 0]
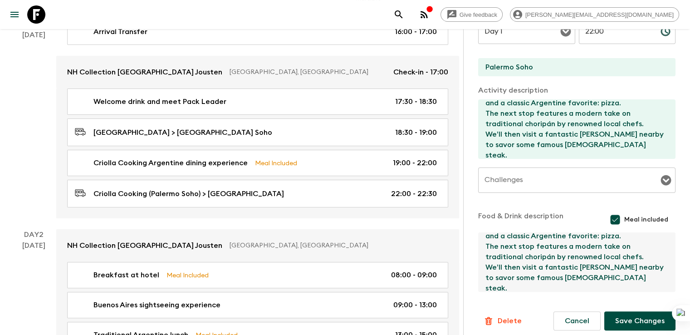
type textarea "Discover the true flavors of Argentina in an evening of local cuisine. Explore …"
click at [609, 323] on button "Save Changes" at bounding box center [639, 320] width 71 height 19
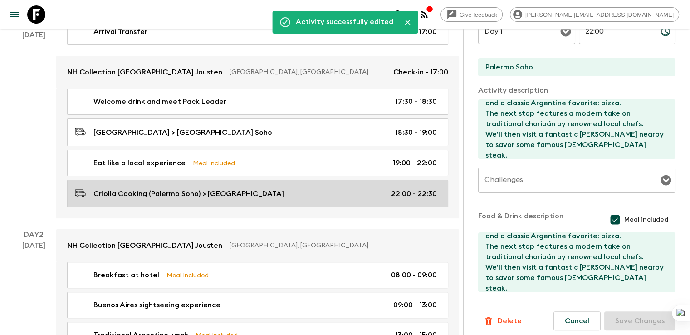
click at [166, 188] on p "Criolla Cooking (Palermo Soho) > Buenos Aires Hotel" at bounding box center [188, 193] width 191 height 11
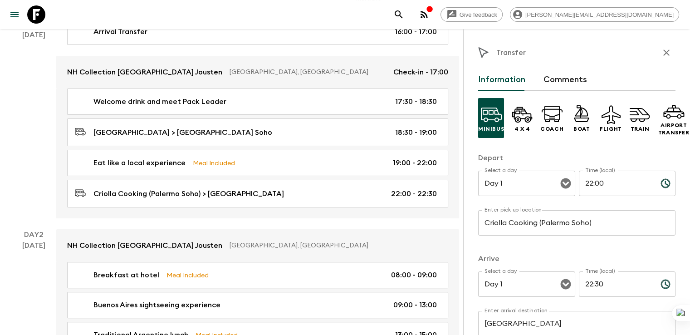
click at [490, 225] on input "Criolla Cooking (Palermo Soho)" at bounding box center [576, 222] width 197 height 25
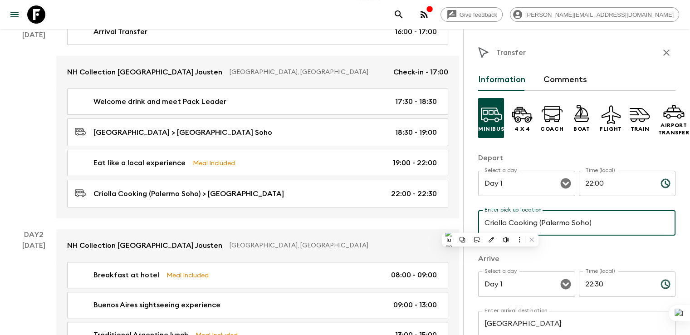
click at [496, 224] on input "Criolla Cooking (Palermo Soho)" at bounding box center [576, 222] width 197 height 25
click at [537, 220] on input "Palermo Soho)" at bounding box center [576, 222] width 197 height 25
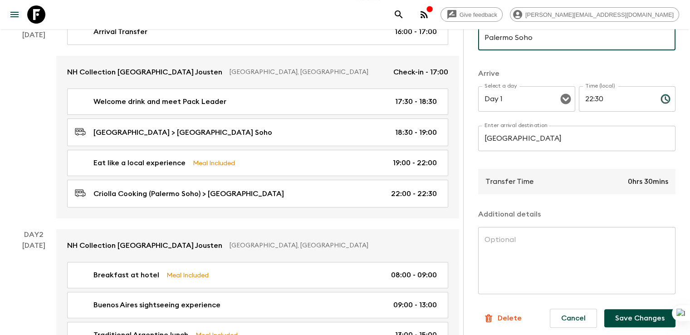
scroll to position [189, 0]
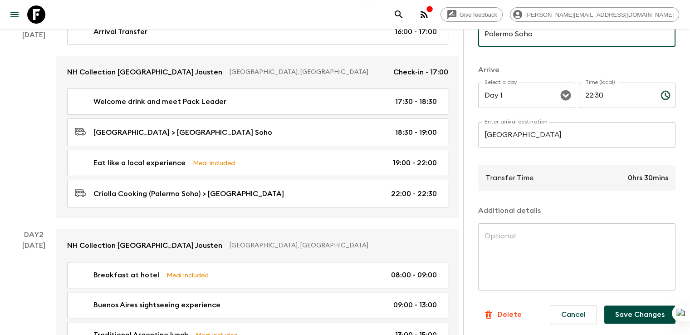
type input "Palermo Soho"
click at [632, 312] on button "Save Changes" at bounding box center [639, 314] width 71 height 18
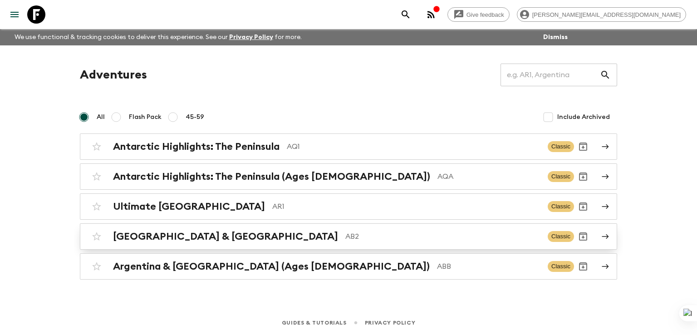
click at [183, 236] on h2 "[GEOGRAPHIC_DATA] & [GEOGRAPHIC_DATA]" at bounding box center [225, 236] width 225 height 12
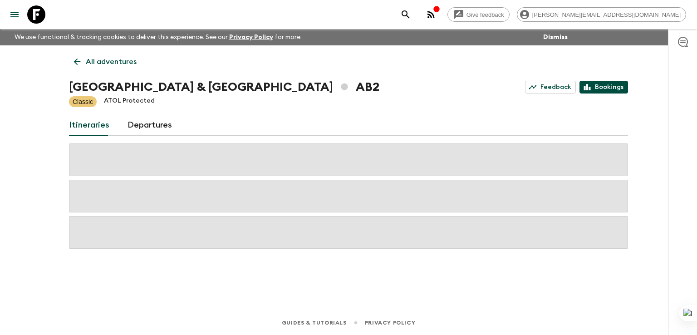
click at [602, 86] on link "Bookings" at bounding box center [603, 87] width 49 height 13
